Goal: Task Accomplishment & Management: Complete application form

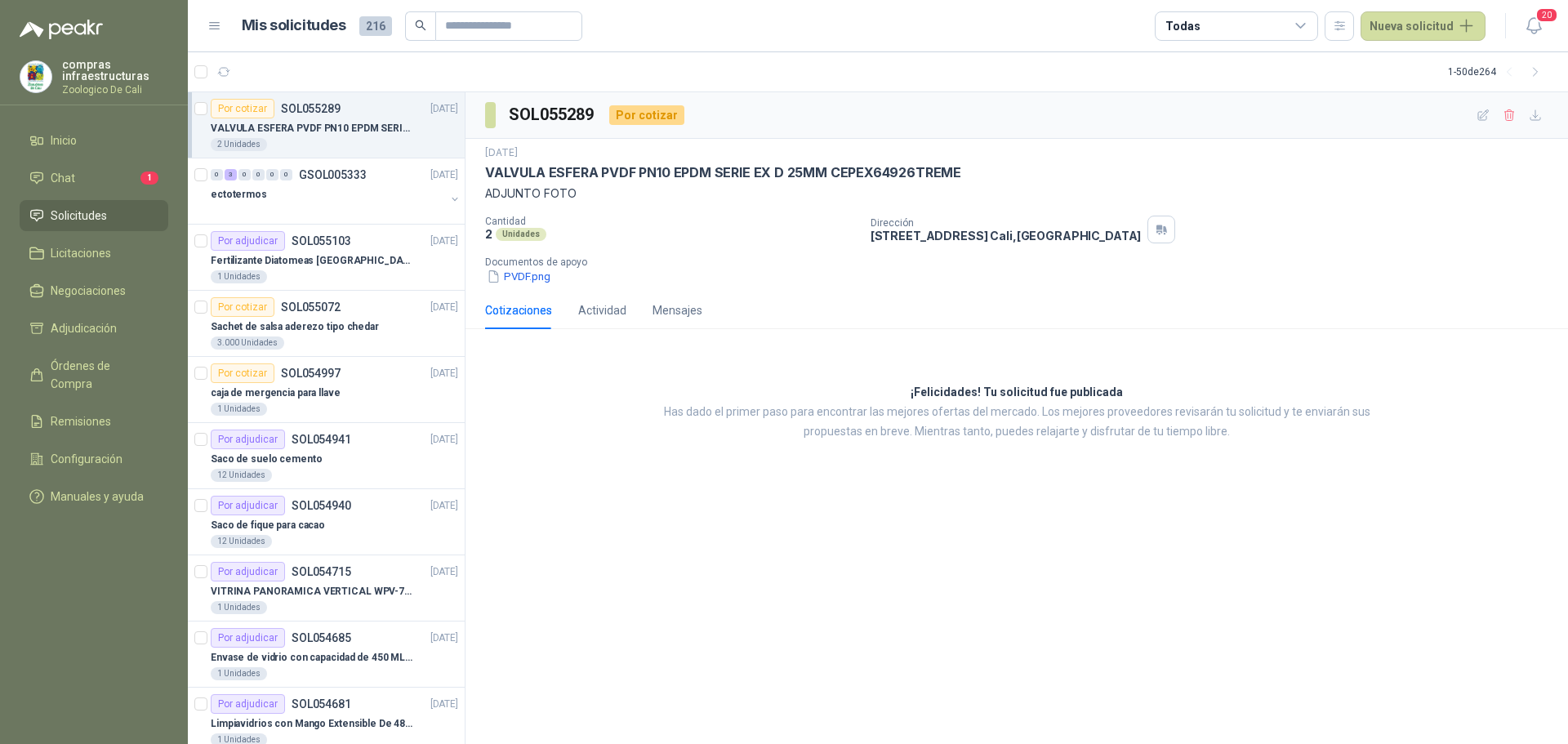
click at [93, 160] on ul "Inicio Chat 1 Solicitudes Licitaciones Negociaciones Adjudicación Órdenes de Co…" at bounding box center [93, 321] width 188 height 394
click at [95, 174] on li "Chat 1" at bounding box center [94, 178] width 129 height 18
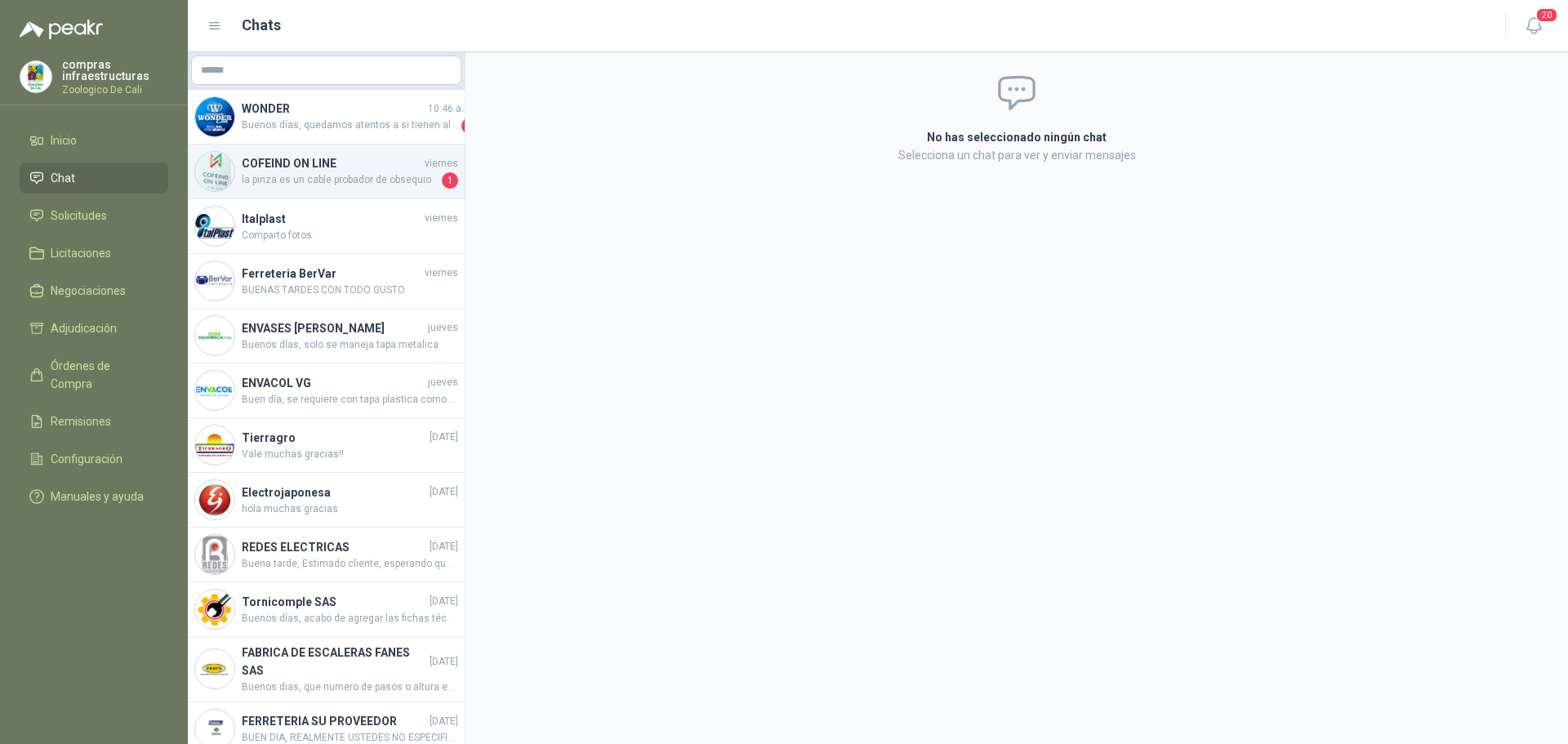
click at [312, 190] on div "COFEIND ON LINE viernes la pinza es un cable probador de obsequio 1" at bounding box center [325, 172] width 277 height 54
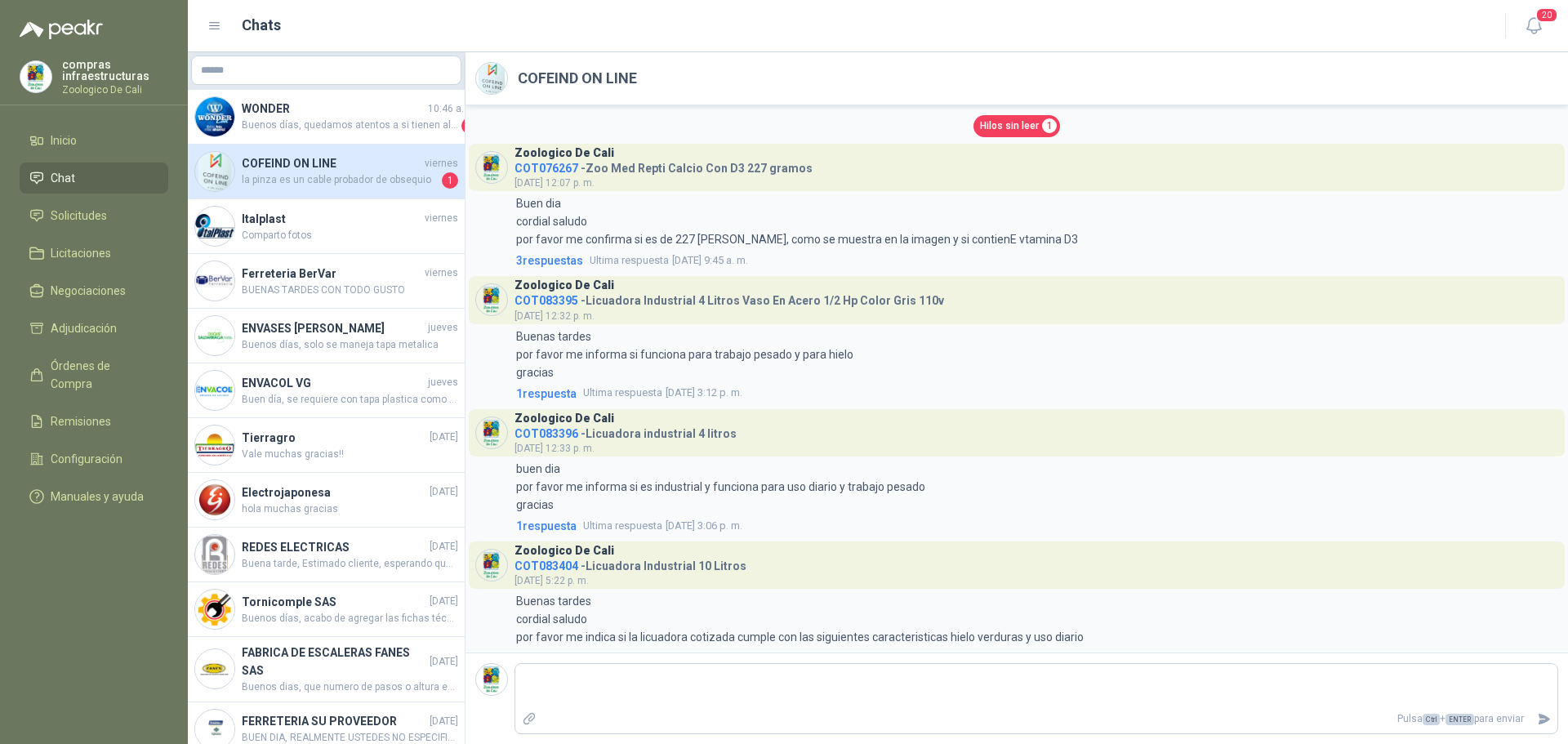
scroll to position [3152, 0]
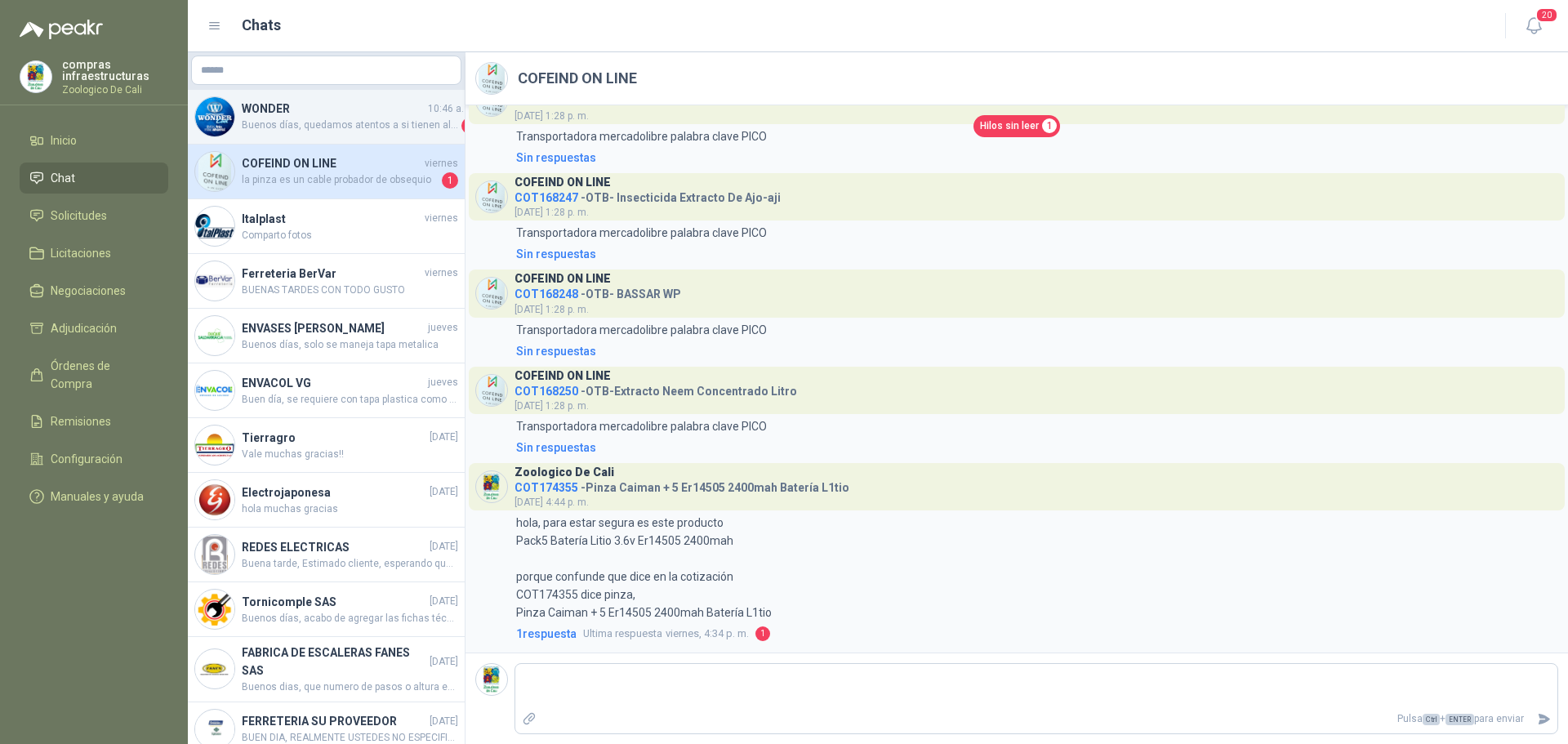
click at [372, 140] on div "WONDER 10:46 a. m. Buenos días, quedamos atentos a si tienen alguna duda adicio…" at bounding box center [325, 117] width 277 height 54
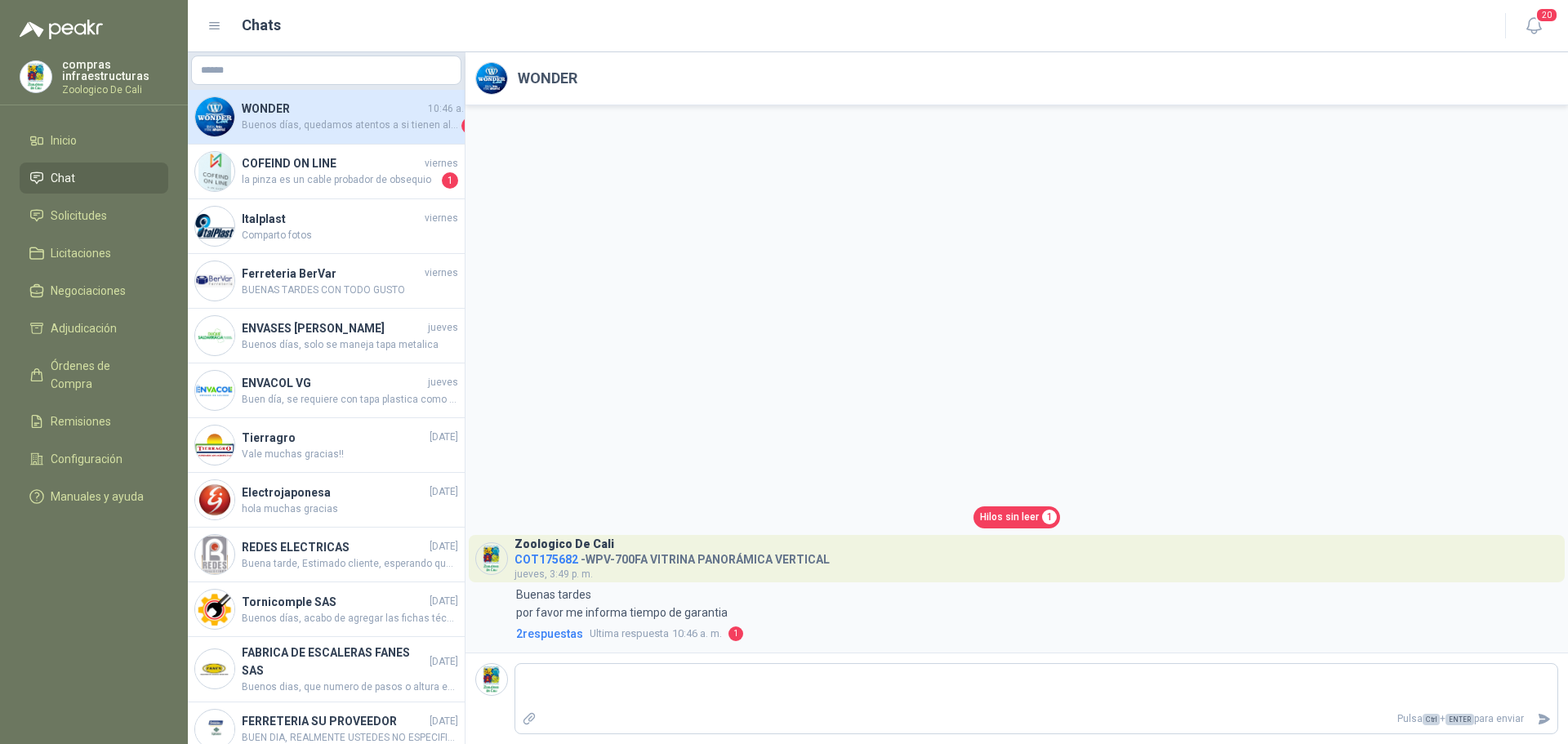
click at [57, 178] on span "Chat" at bounding box center [63, 178] width 25 height 18
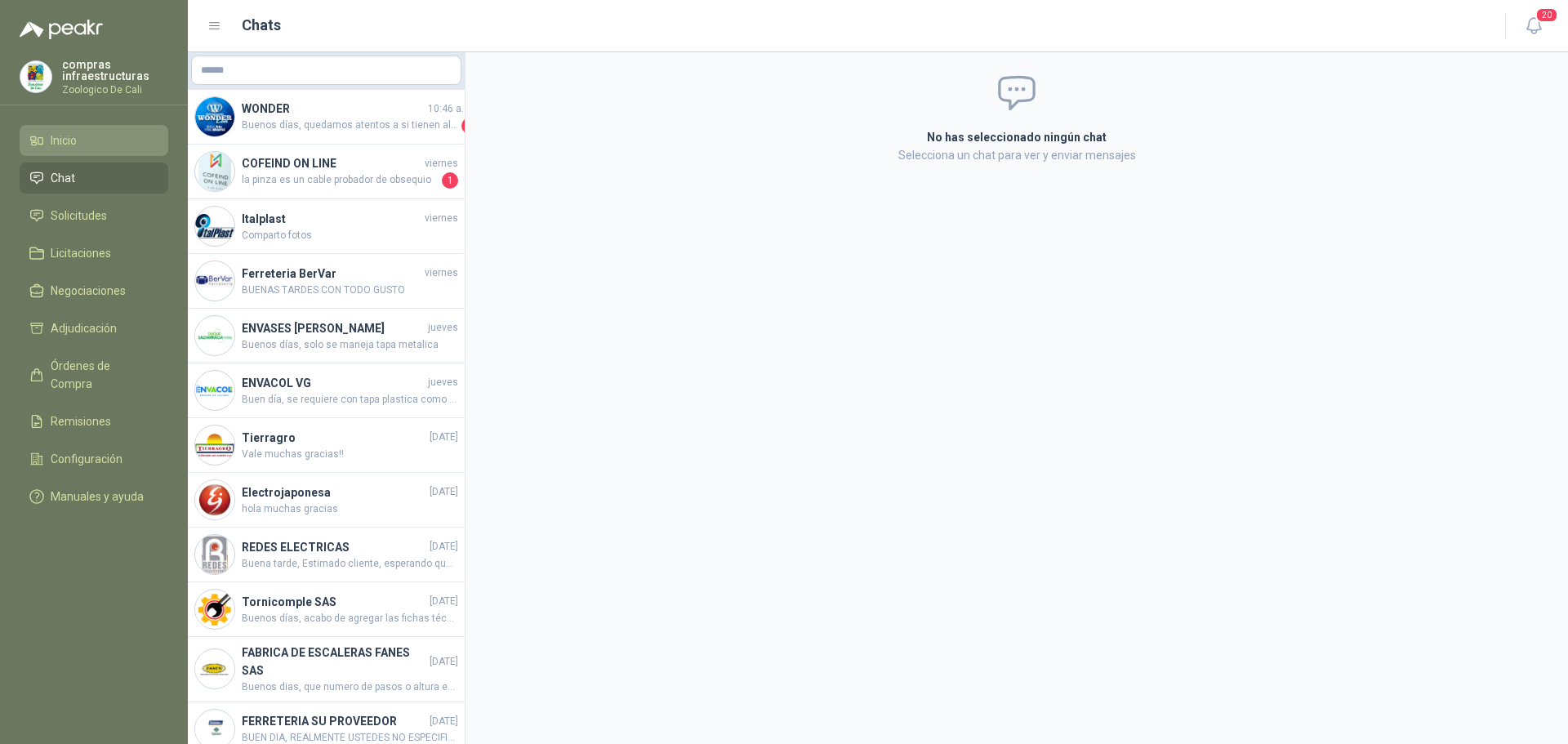
click at [81, 134] on li "Inicio" at bounding box center [94, 140] width 129 height 18
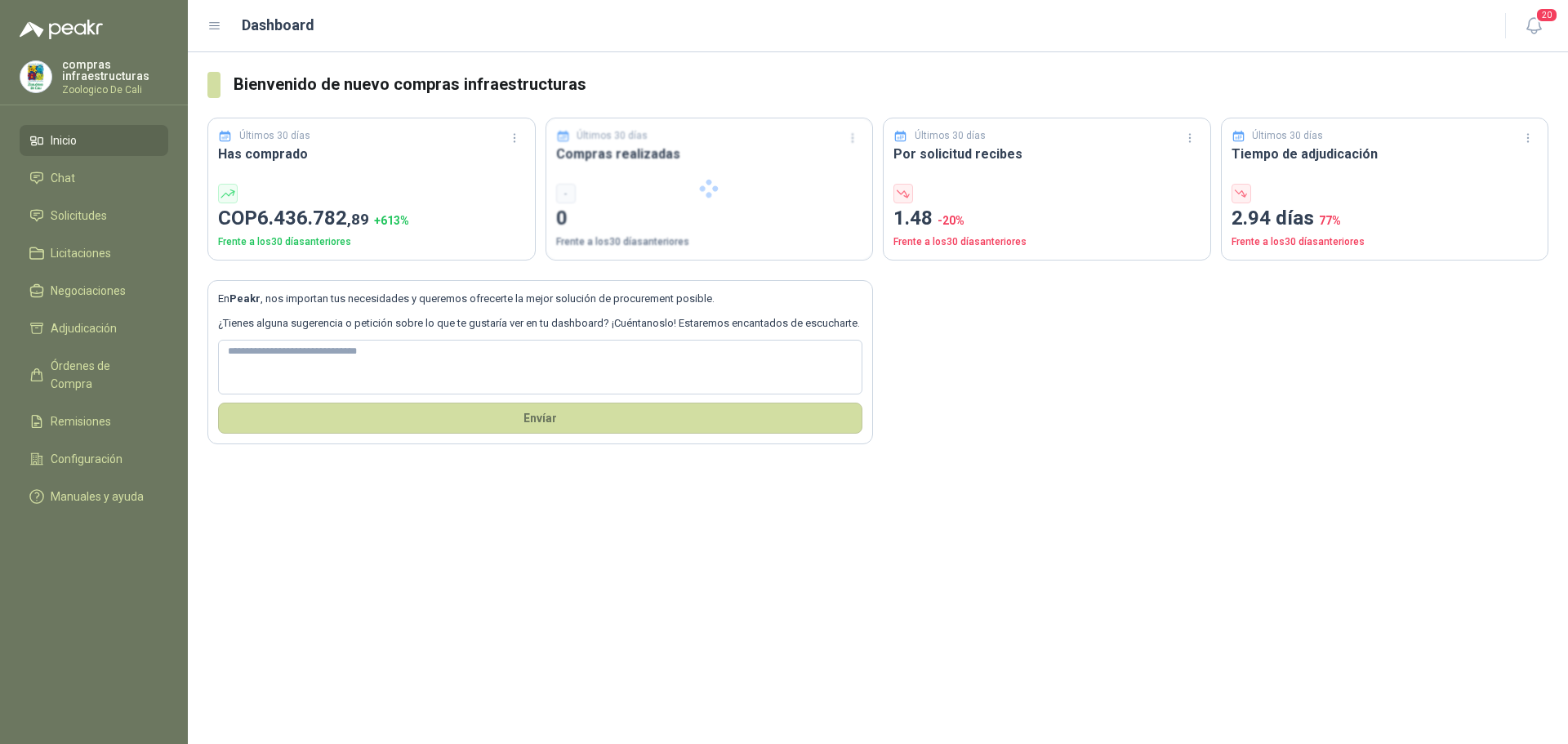
click at [88, 194] on ul "Inicio Chat Solicitudes Licitaciones Negociaciones Adjudicación Órdenes de Comp…" at bounding box center [93, 321] width 188 height 394
click at [96, 179] on li "Chat" at bounding box center [94, 178] width 129 height 18
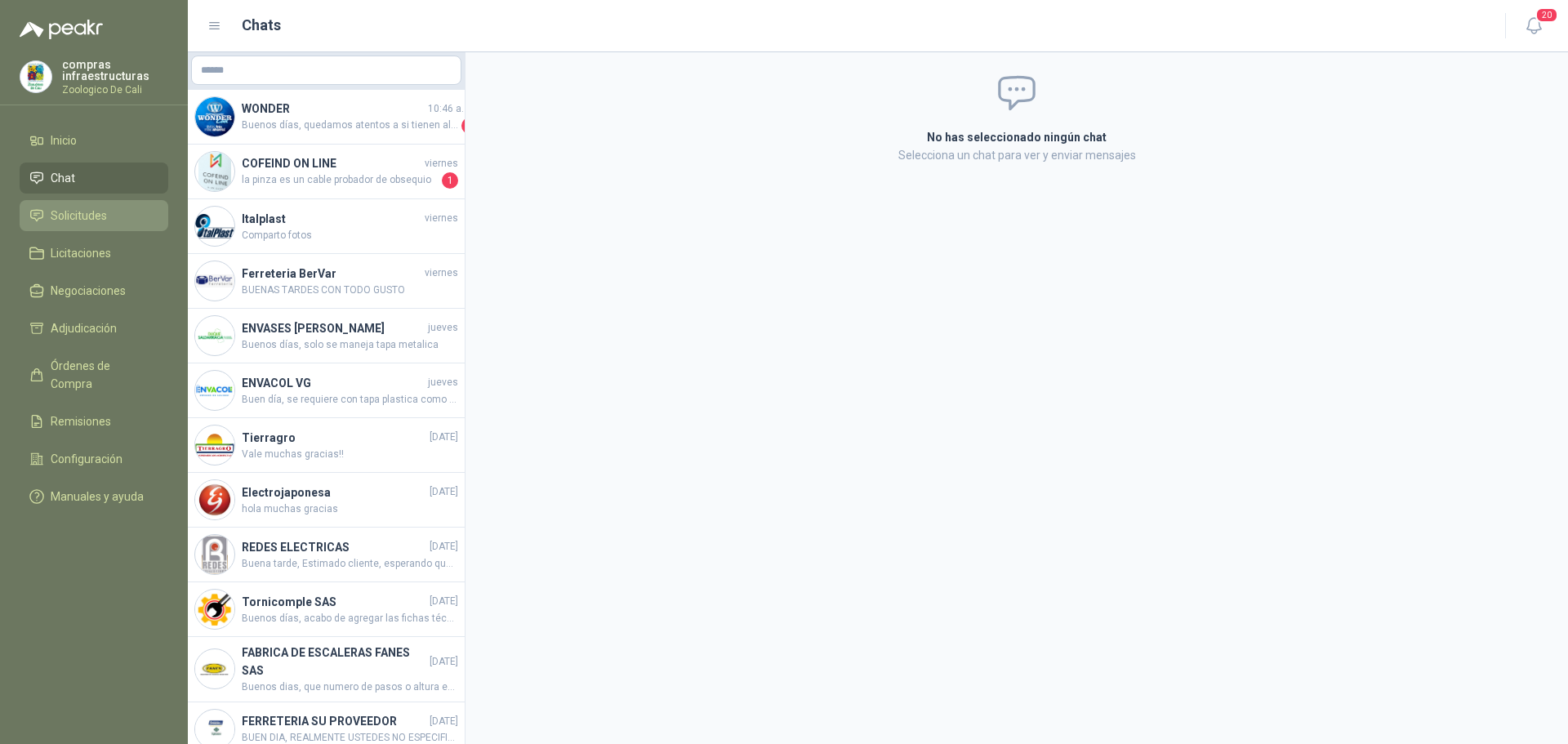
click at [112, 211] on li "Solicitudes" at bounding box center [94, 216] width 129 height 18
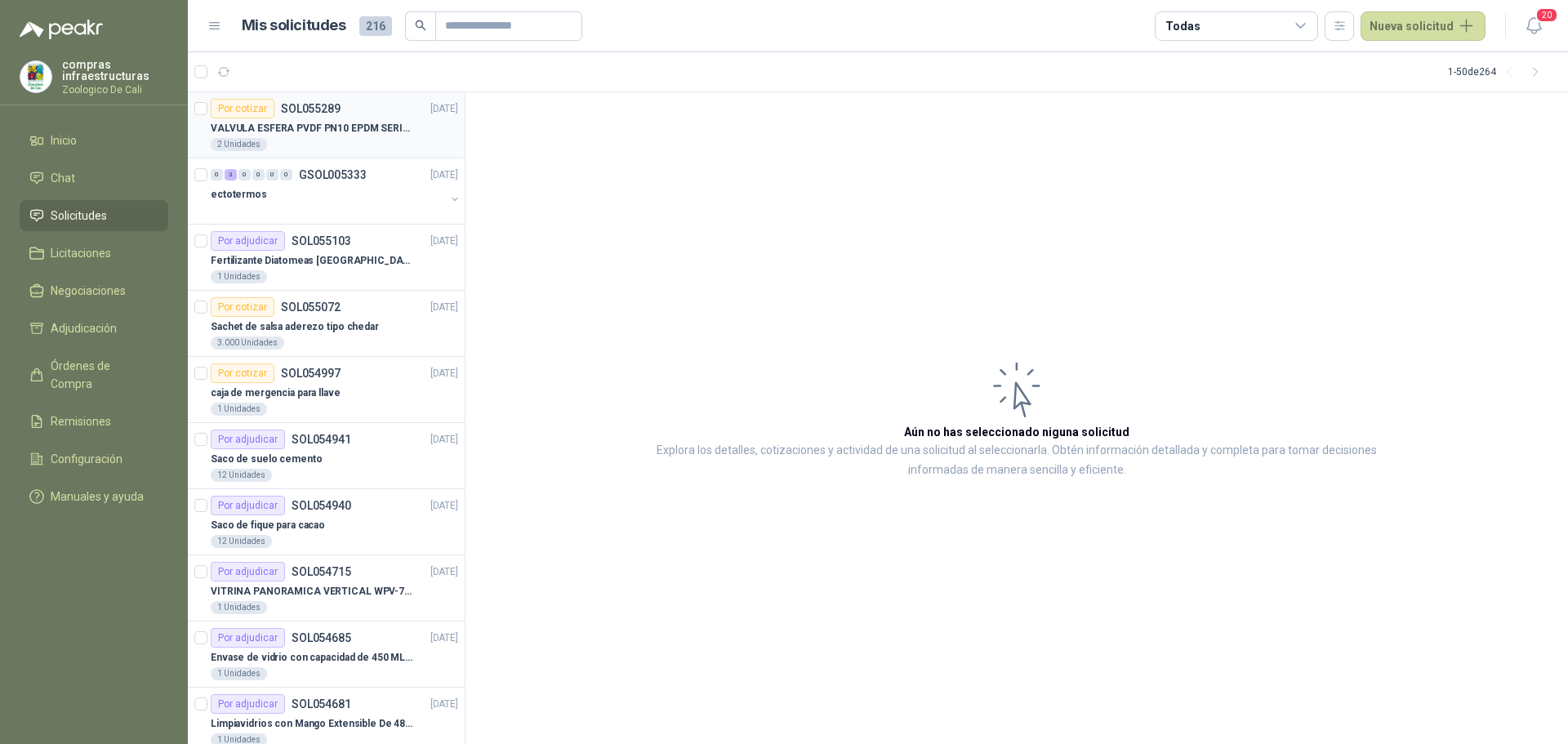
click at [300, 138] on div "2 Unidades" at bounding box center [335, 145] width 248 height 13
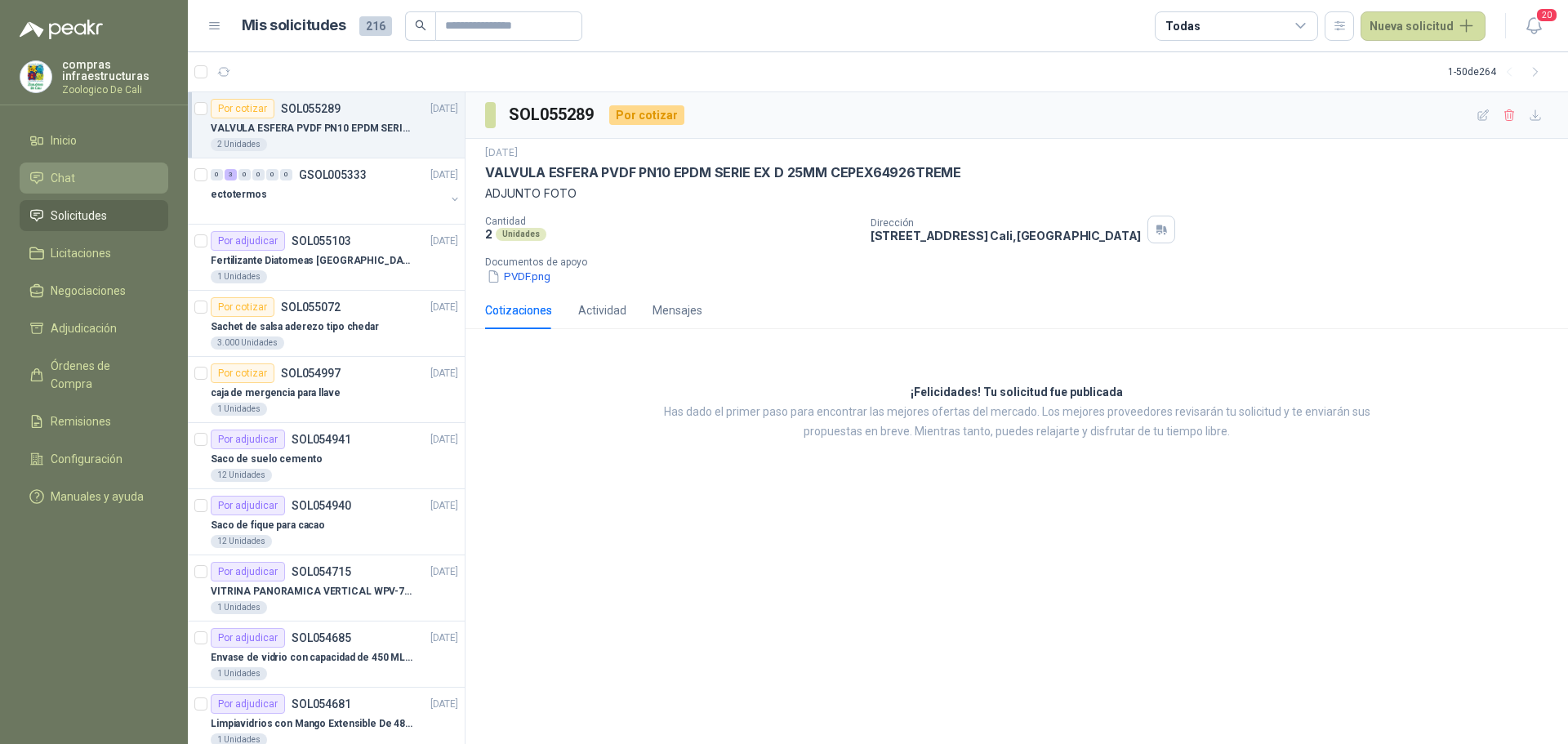
click at [86, 190] on link "Chat" at bounding box center [94, 178] width 149 height 31
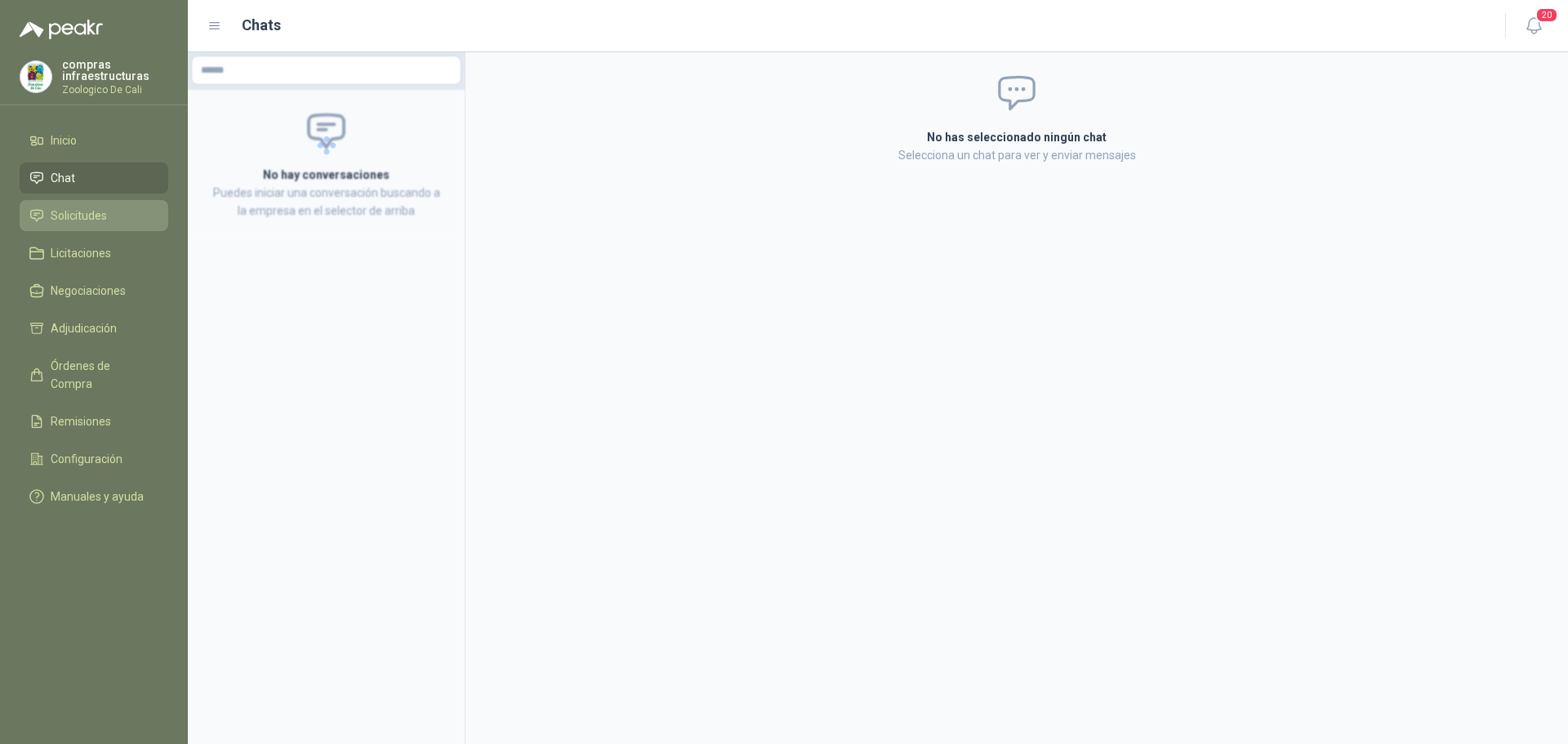
click at [99, 220] on span "Solicitudes" at bounding box center [78, 216] width 56 height 18
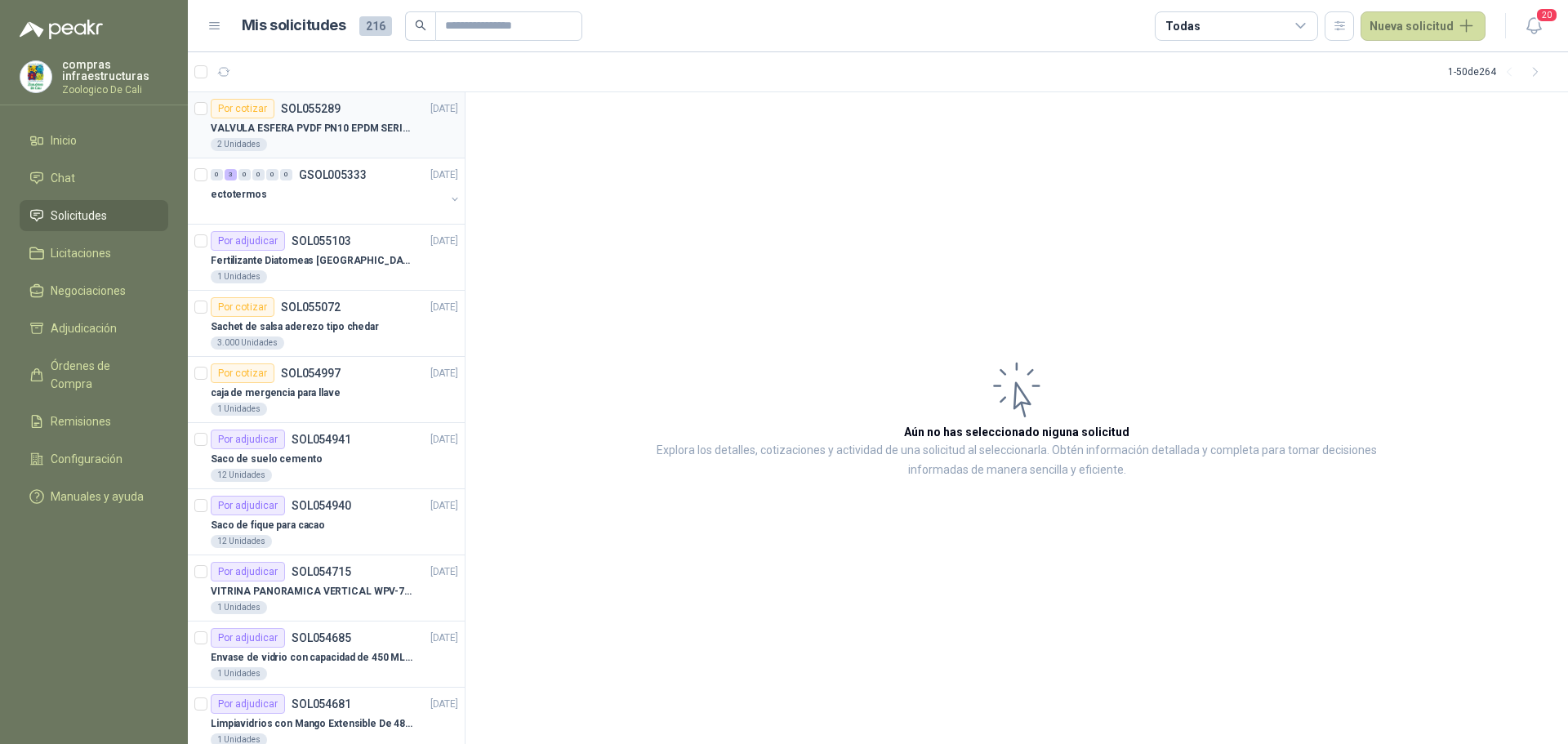
click at [340, 110] on div "Por cotizar SOL055289 [DATE]" at bounding box center [335, 109] width 248 height 20
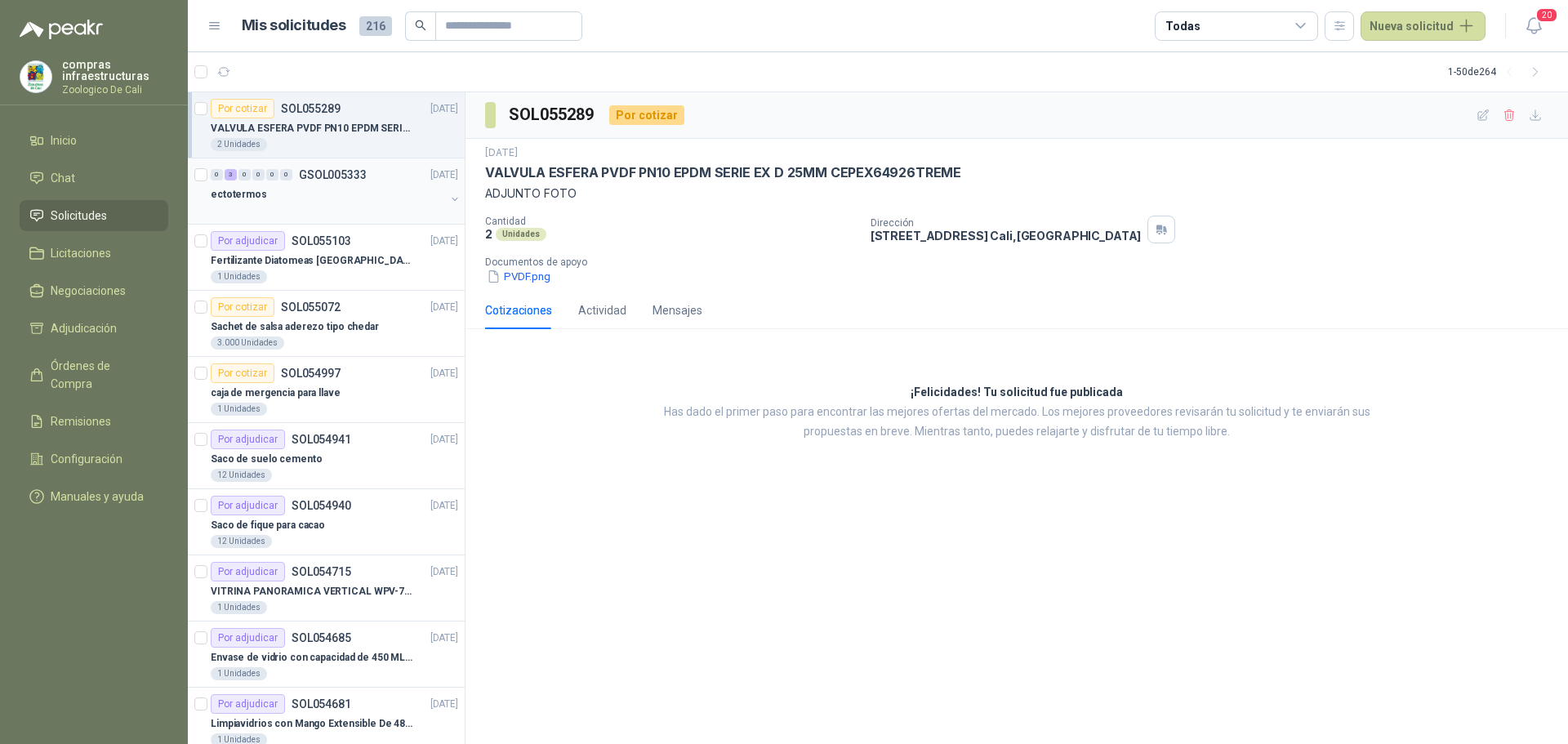
click at [309, 169] on p "GSOL005333" at bounding box center [333, 175] width 68 height 12
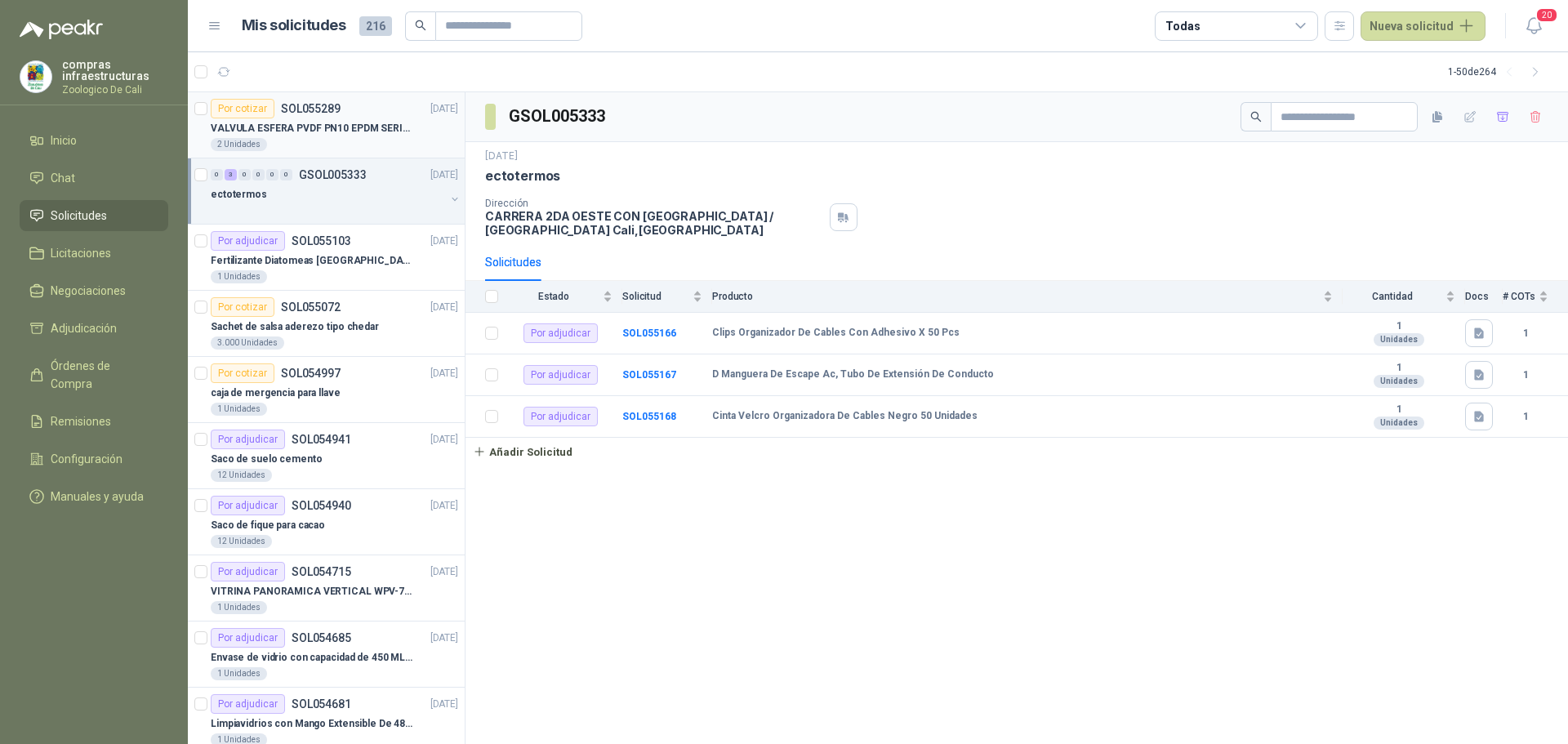
click at [271, 140] on div "2 Unidades" at bounding box center [335, 145] width 248 height 13
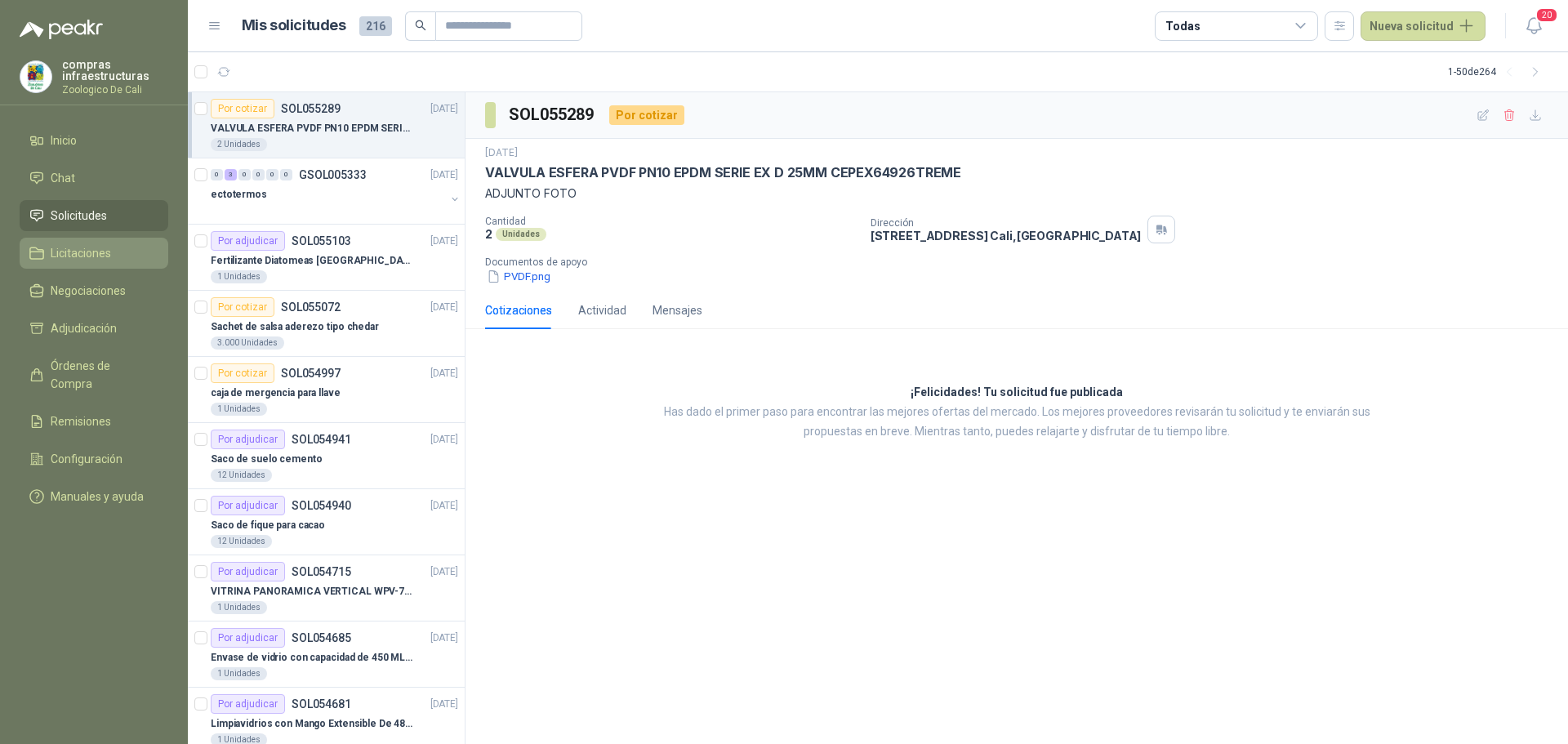
click at [85, 249] on span "Licitaciones" at bounding box center [80, 254] width 60 height 18
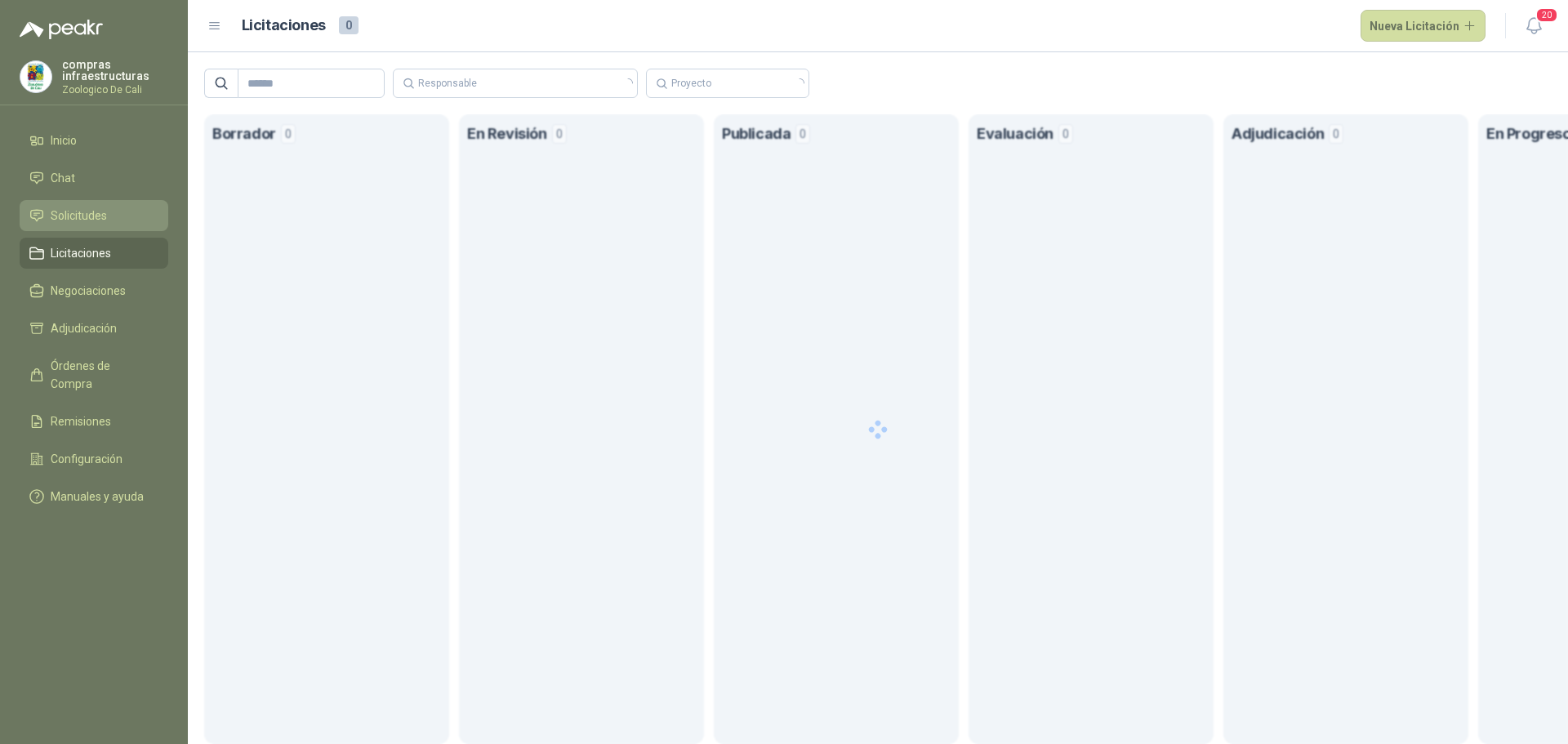
click at [107, 209] on span "Solicitudes" at bounding box center [78, 216] width 56 height 18
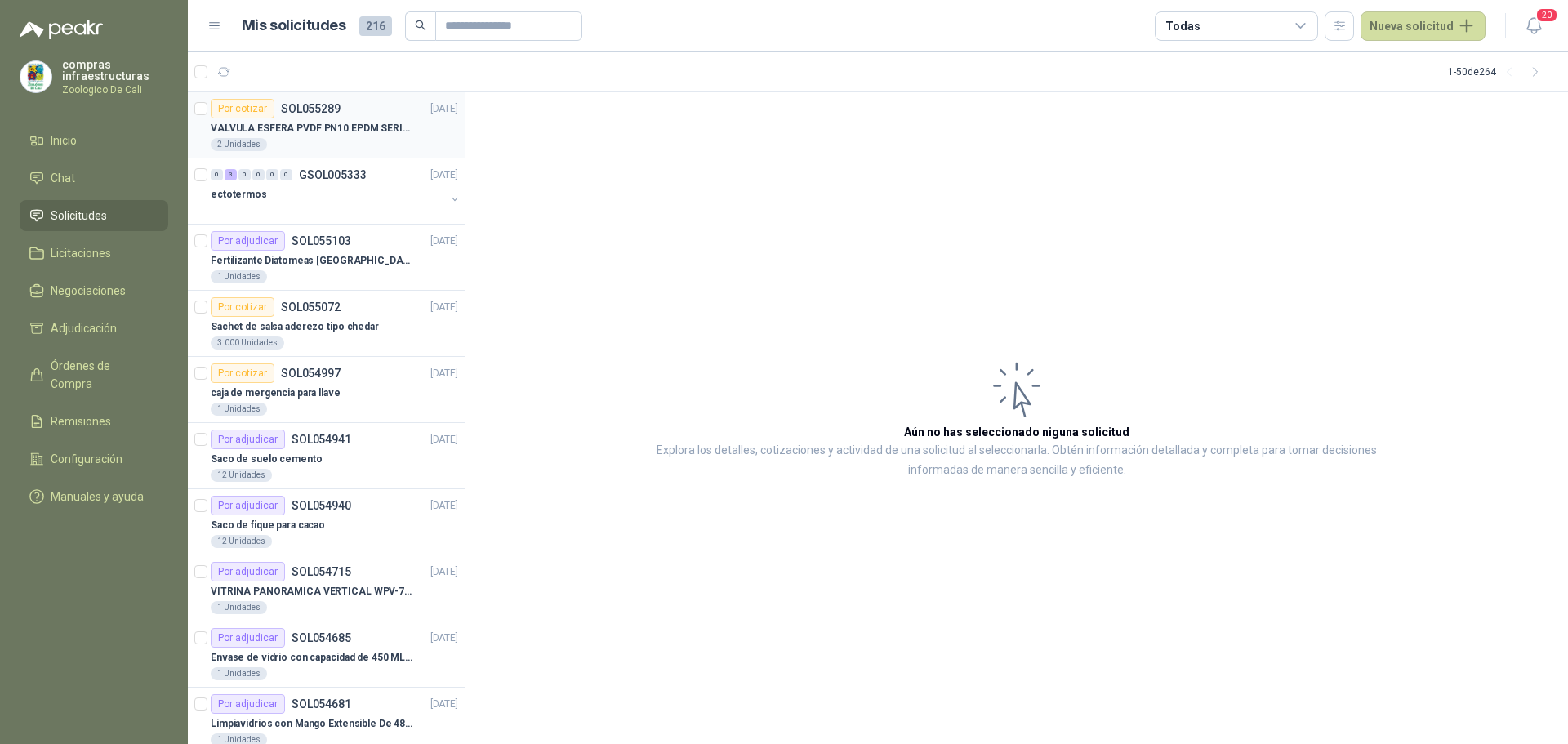
click at [260, 104] on div "Por cotizar" at bounding box center [242, 109] width 64 height 20
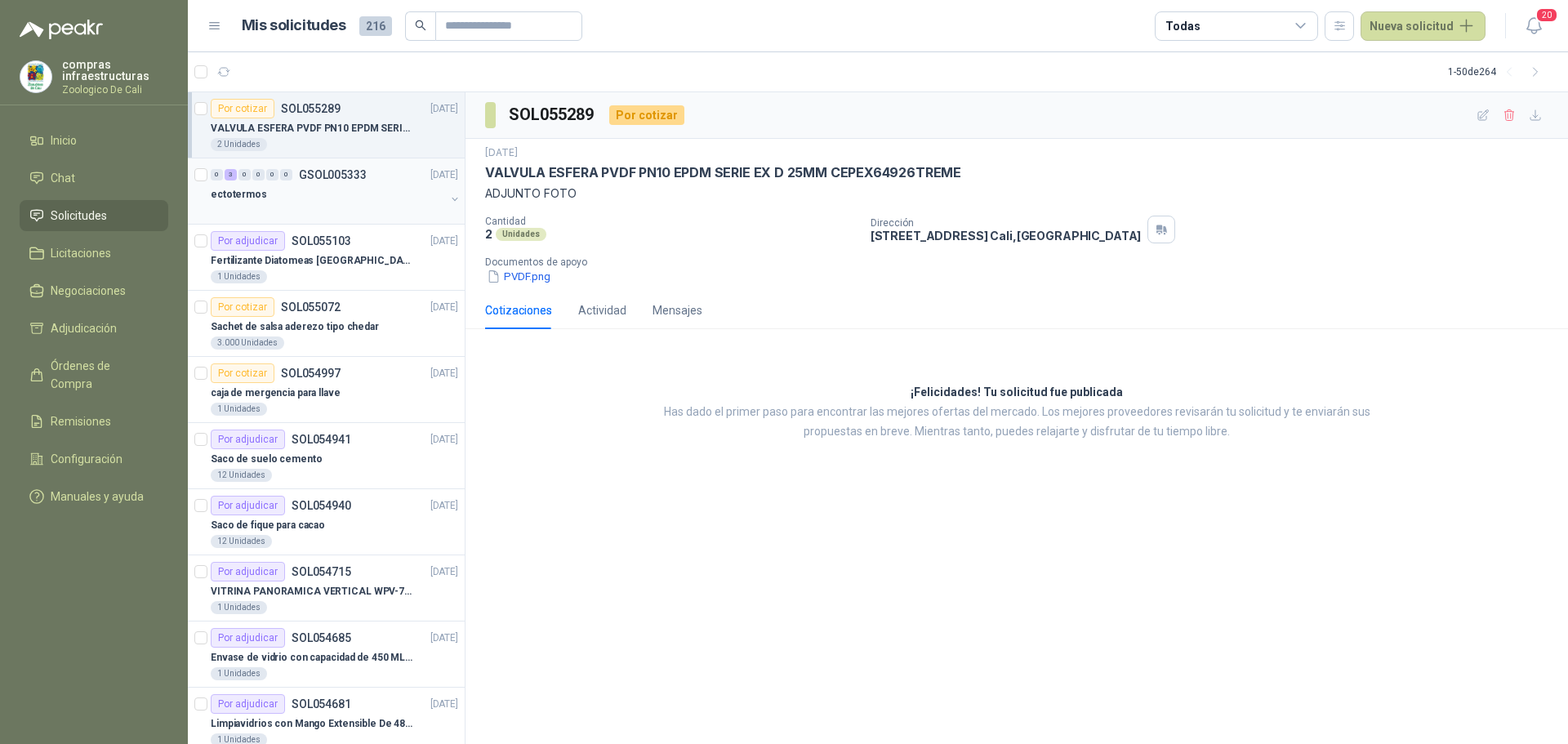
click at [323, 211] on div at bounding box center [328, 211] width 235 height 13
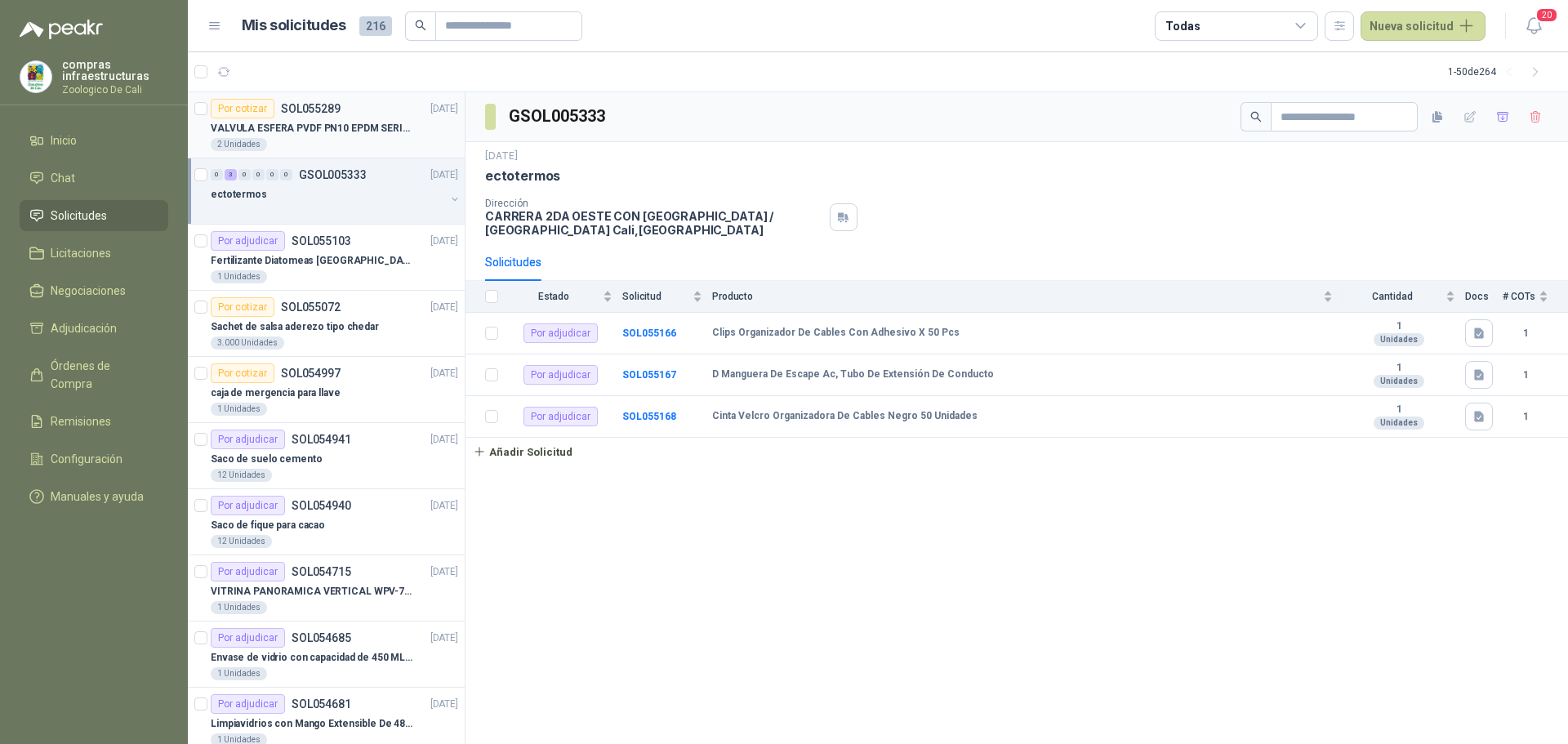
click at [323, 109] on p "SOL055289" at bounding box center [311, 109] width 59 height 12
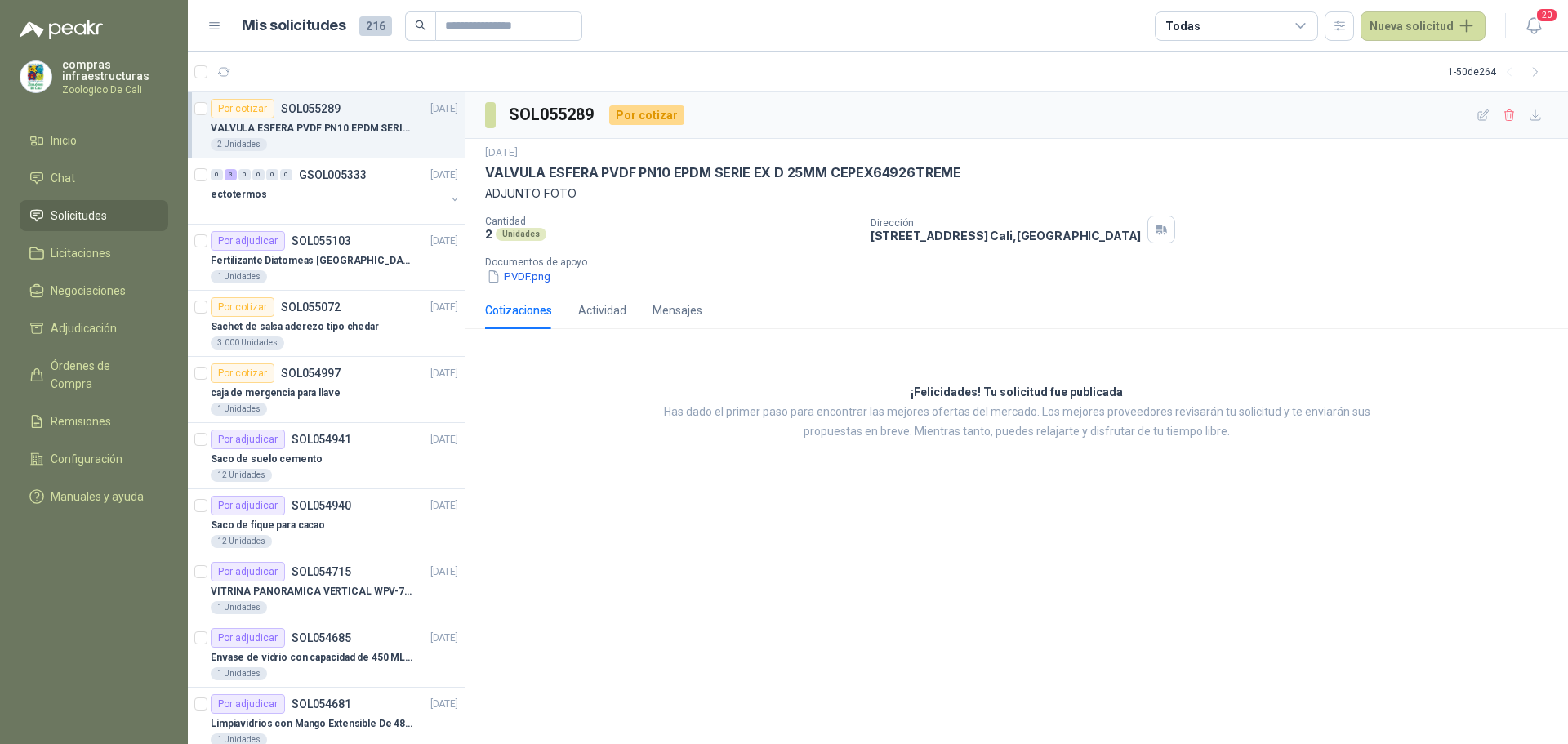
click at [82, 216] on span "Solicitudes" at bounding box center [78, 216] width 56 height 18
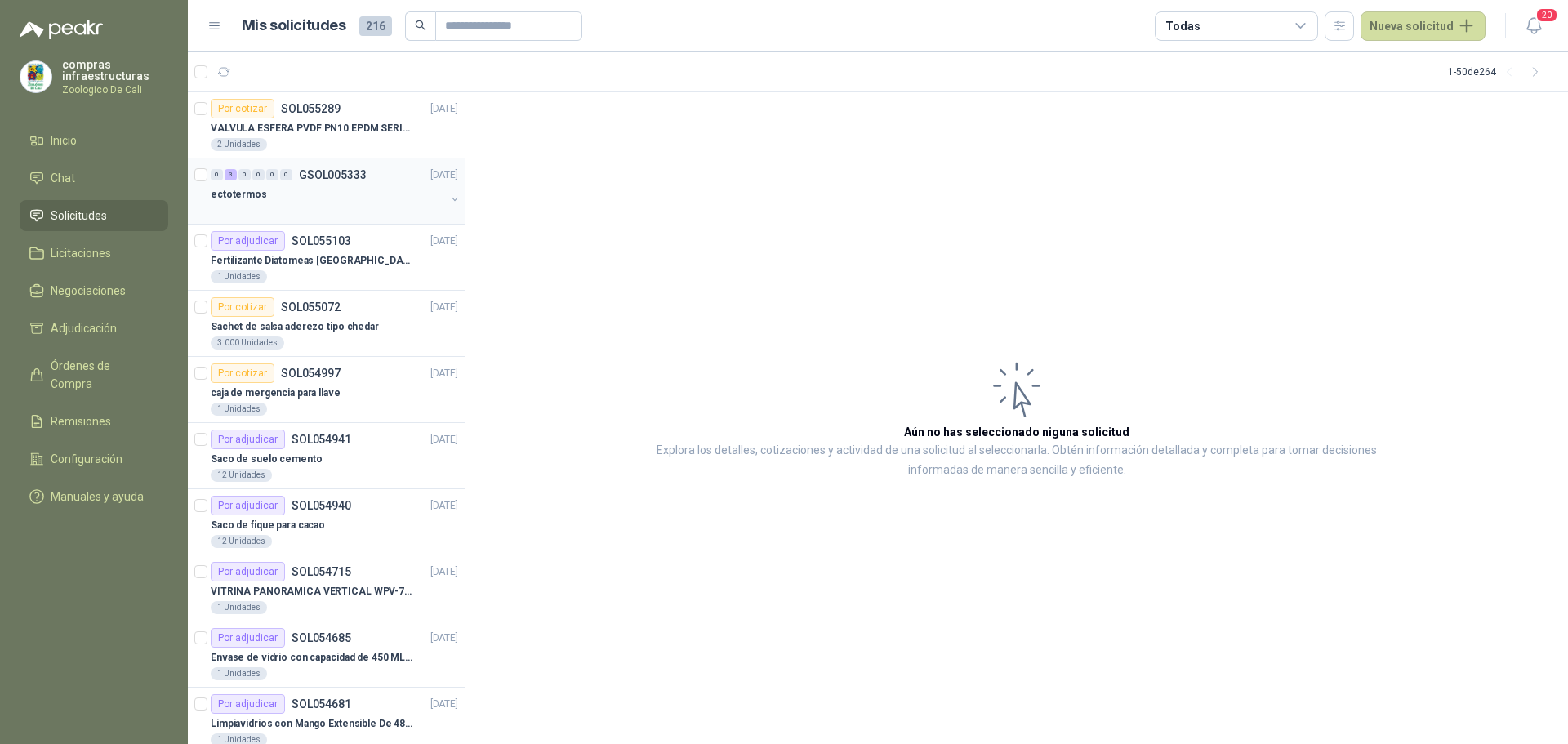
click at [335, 183] on div "0 3 0 0 0 0 GSOL005333 [DATE]" at bounding box center [336, 175] width 251 height 20
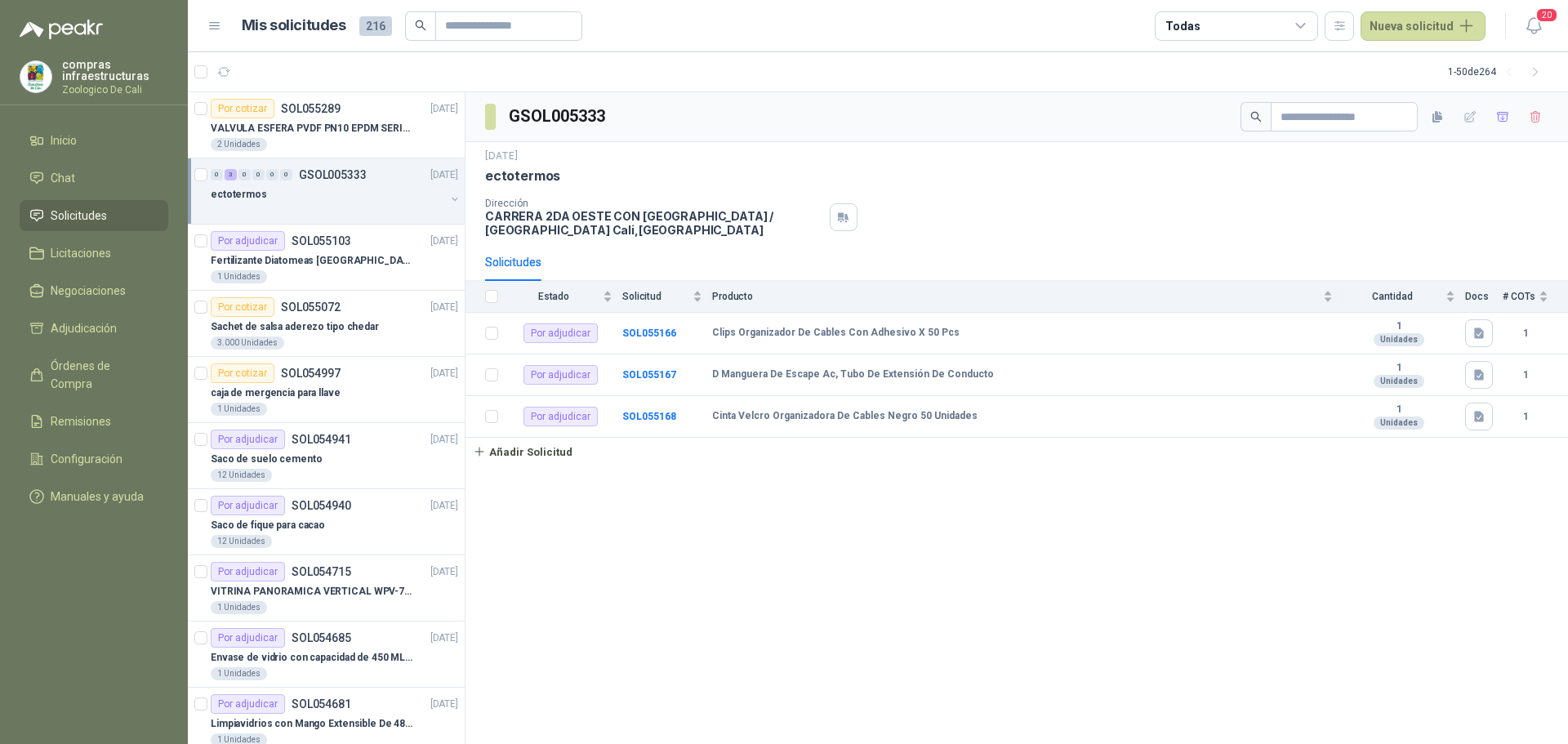
click at [59, 208] on span "Solicitudes" at bounding box center [78, 216] width 56 height 18
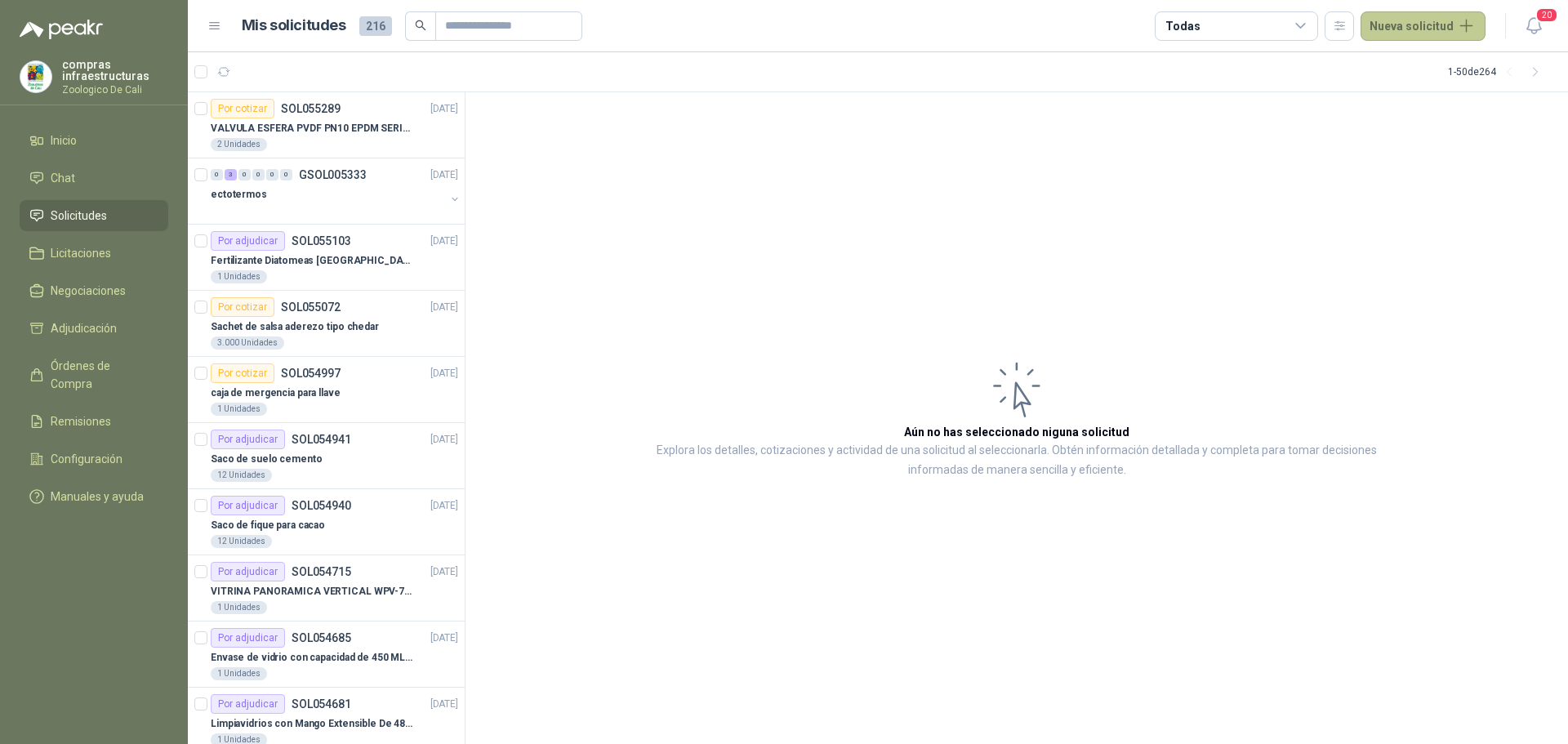
click at [1452, 19] on button "Nueva solicitud" at bounding box center [1423, 26] width 125 height 30
click at [1428, 90] on link "Solicitud grupal" at bounding box center [1442, 93] width 139 height 29
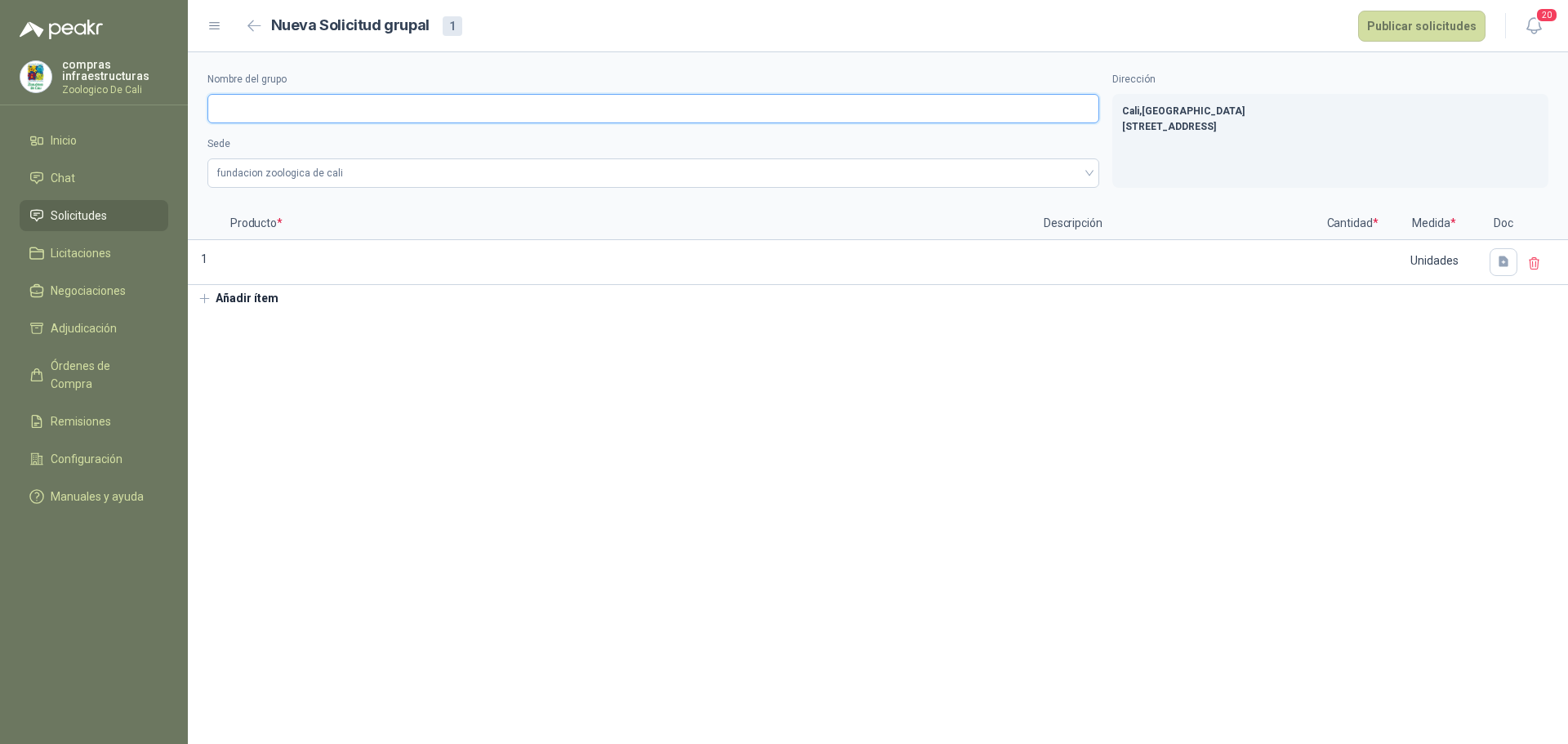
click at [366, 109] on input "Nombre del grupo" at bounding box center [653, 109] width 892 height 30
type input "**********"
click at [637, 190] on div "**********" at bounding box center [877, 130] width 1380 height 155
click at [630, 183] on span "fundacion zoologica de cali" at bounding box center [653, 173] width 872 height 25
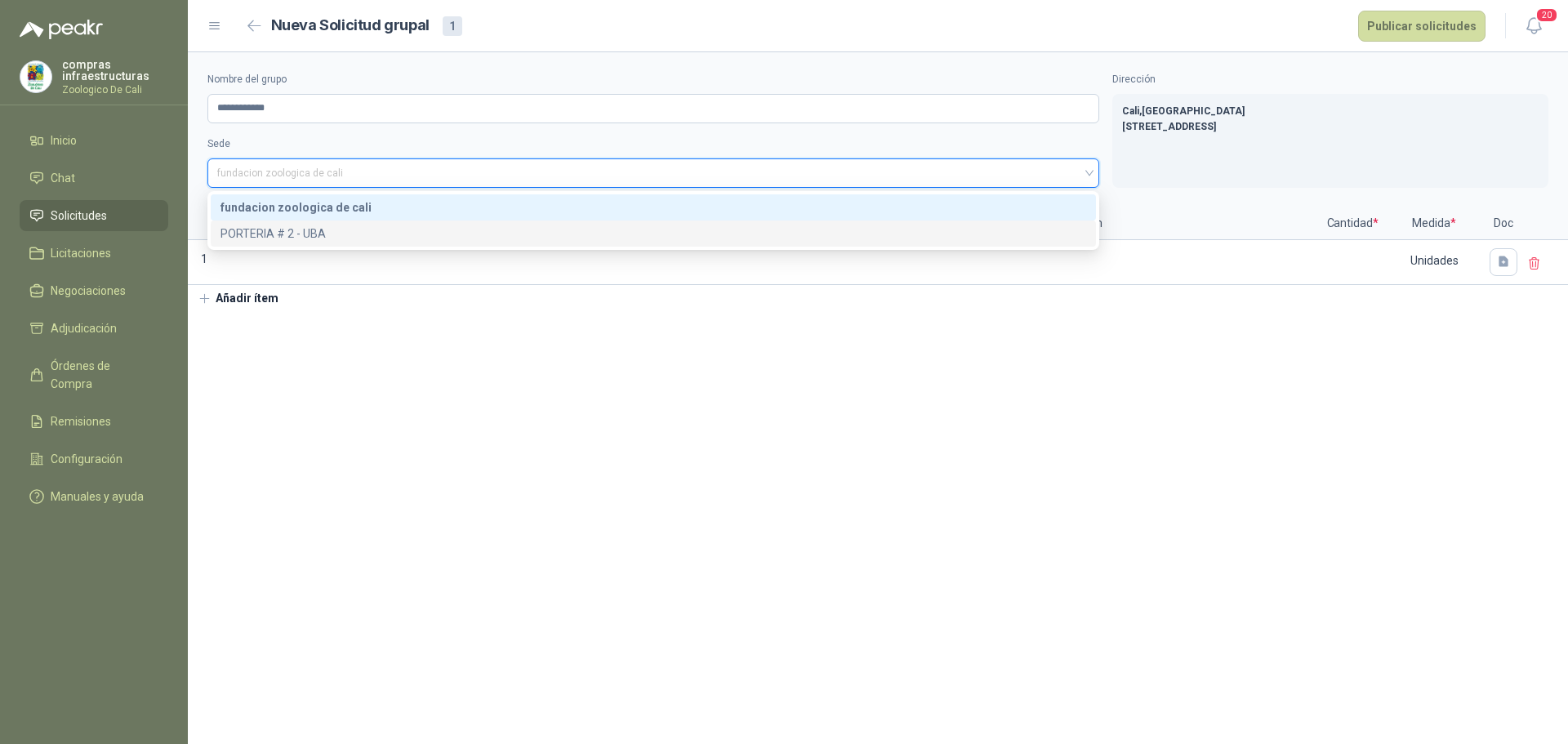
click at [589, 226] on div "PORTERIA # 2 - UBA" at bounding box center [653, 234] width 866 height 18
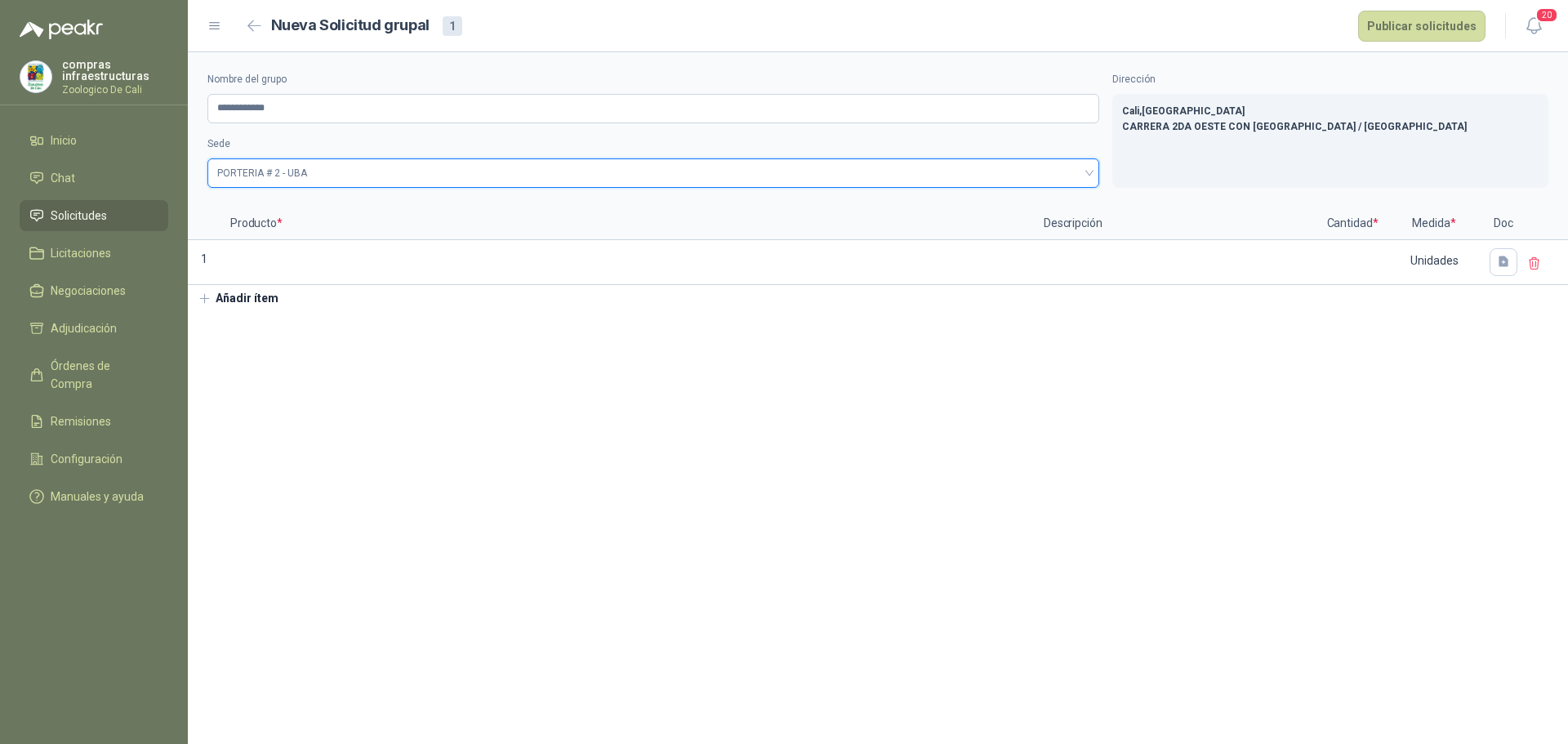
click at [548, 539] on section "**********" at bounding box center [877, 397] width 1380 height 691
